Goal: Transaction & Acquisition: Purchase product/service

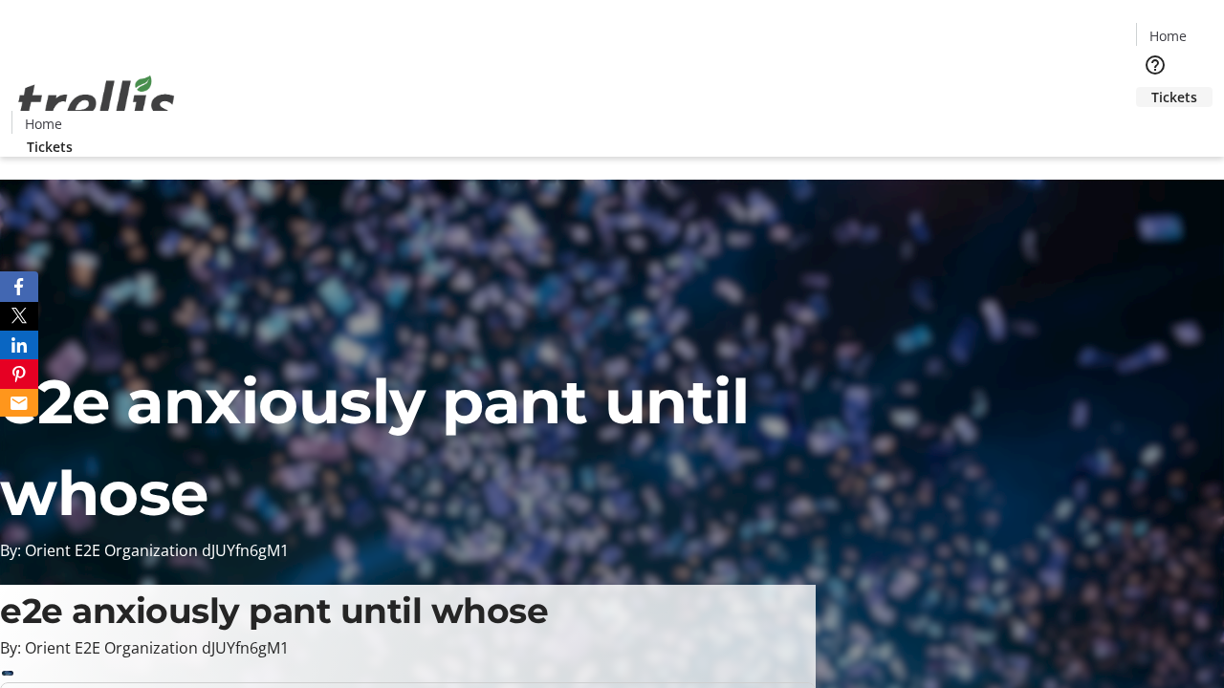
click at [1151, 87] on span "Tickets" at bounding box center [1174, 97] width 46 height 20
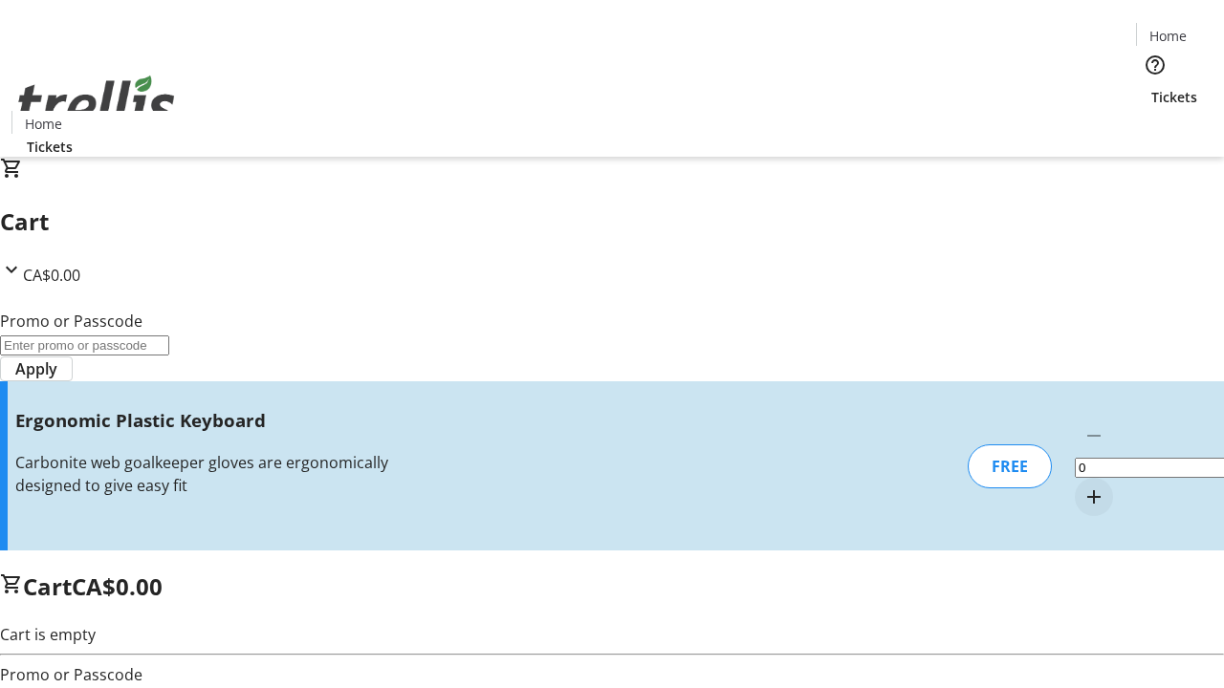
click at [1082, 486] on mat-icon "Increment by one" at bounding box center [1093, 497] width 23 height 23
type input "1"
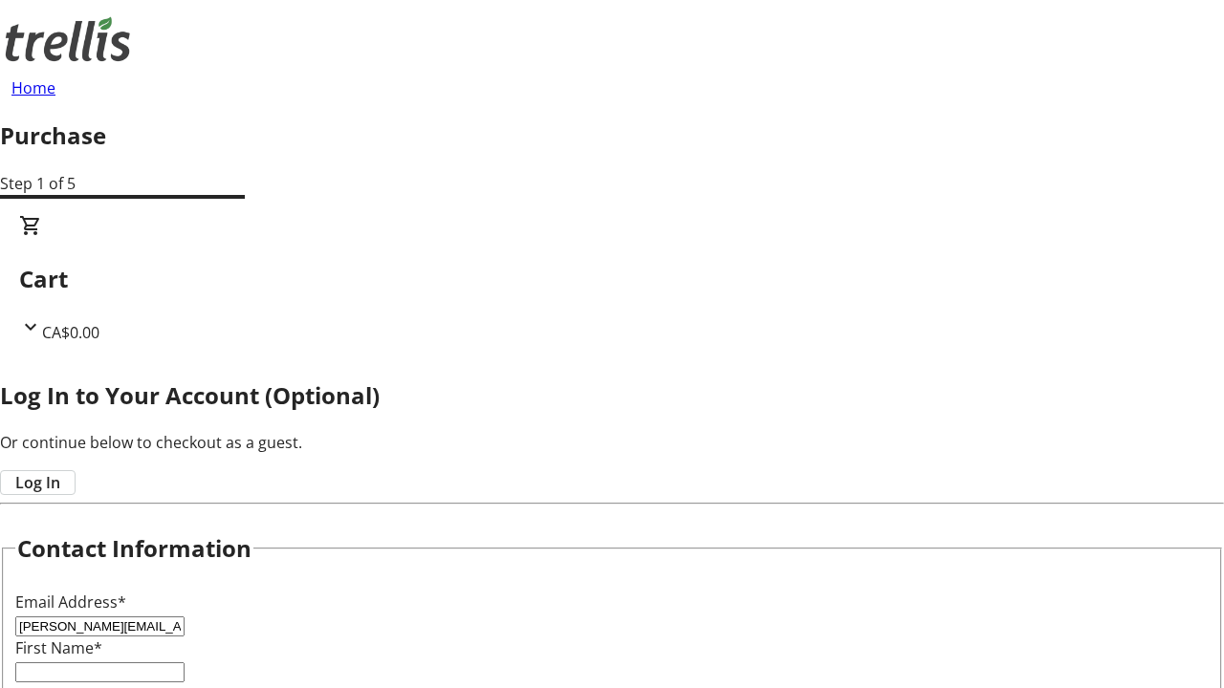
type input "[PERSON_NAME][EMAIL_ADDRESS][DOMAIN_NAME]"
type input "[PERSON_NAME]"
